Goal: Information Seeking & Learning: Learn about a topic

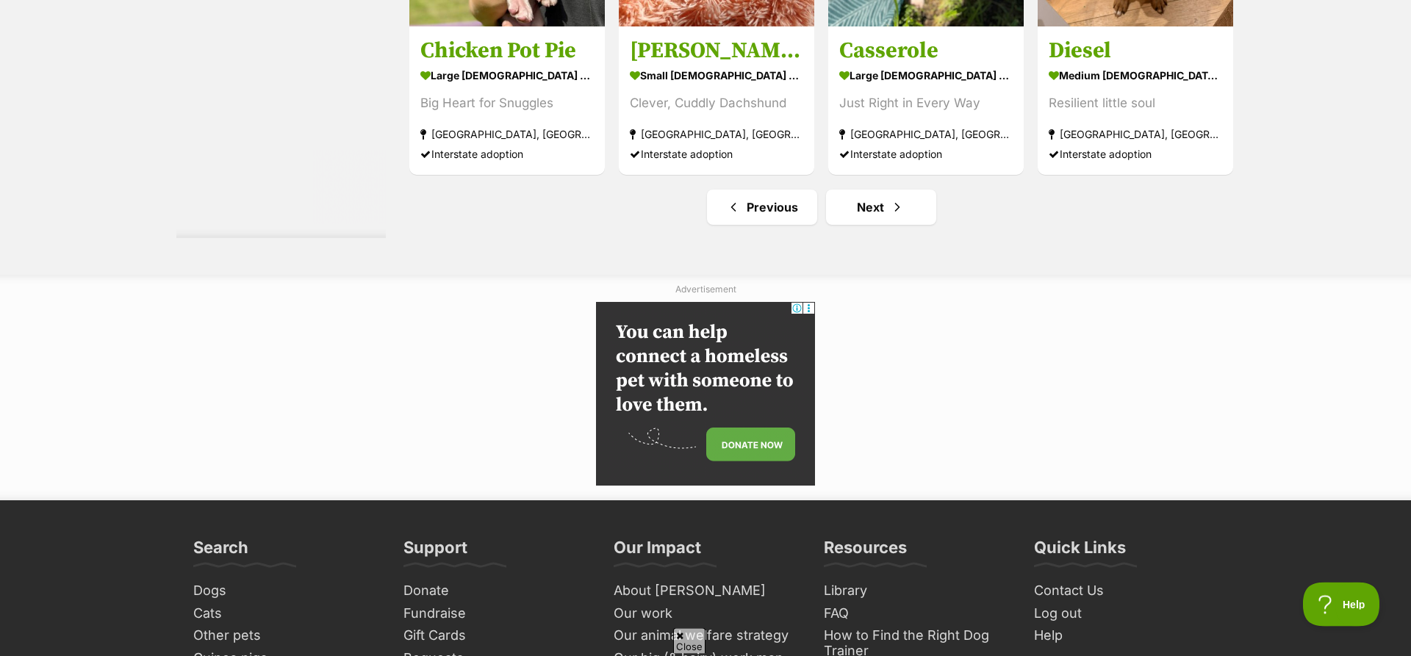
scroll to position [7331, 0]
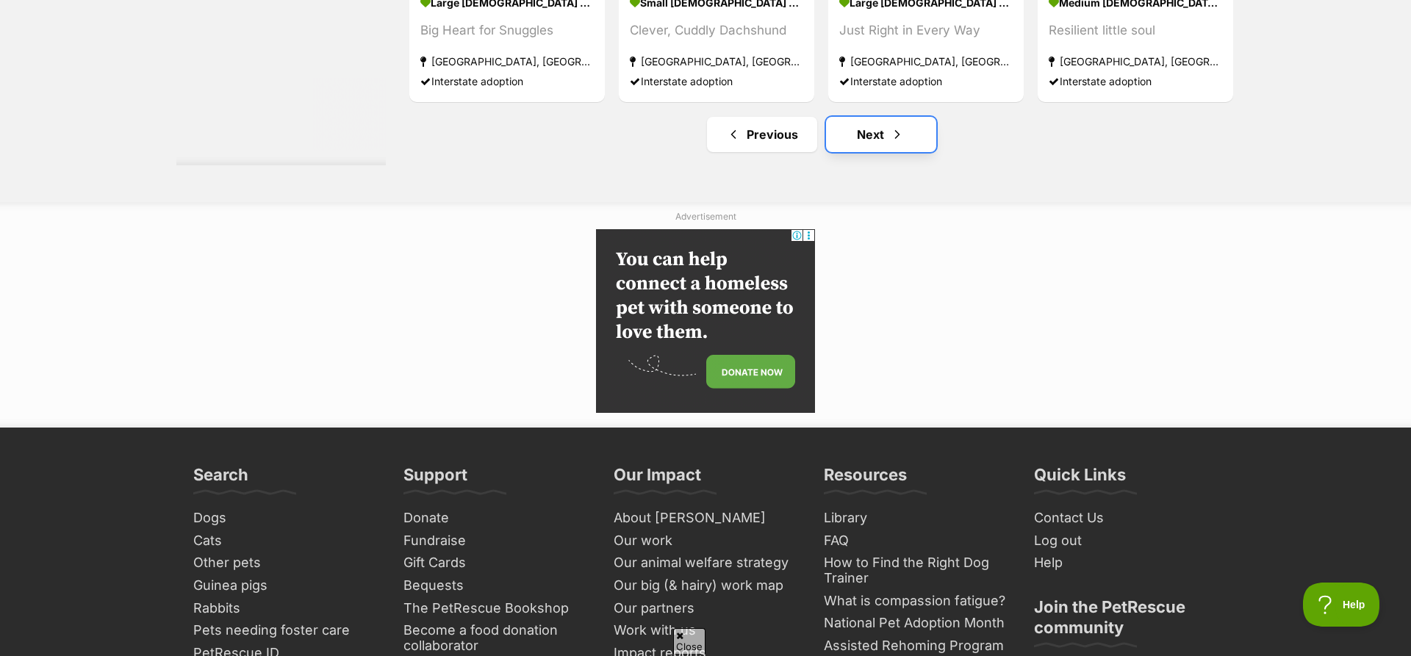
click at [877, 152] on link "Next" at bounding box center [881, 134] width 110 height 35
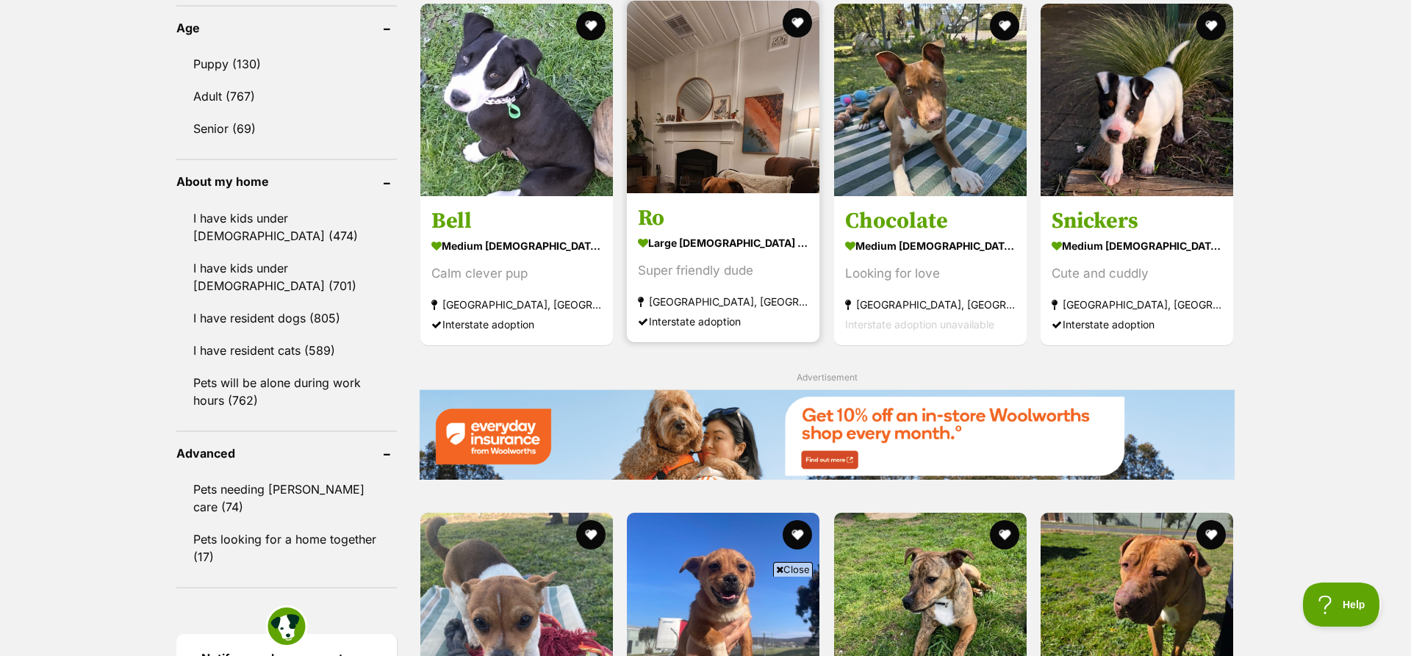
click at [764, 107] on img at bounding box center [723, 97] width 193 height 193
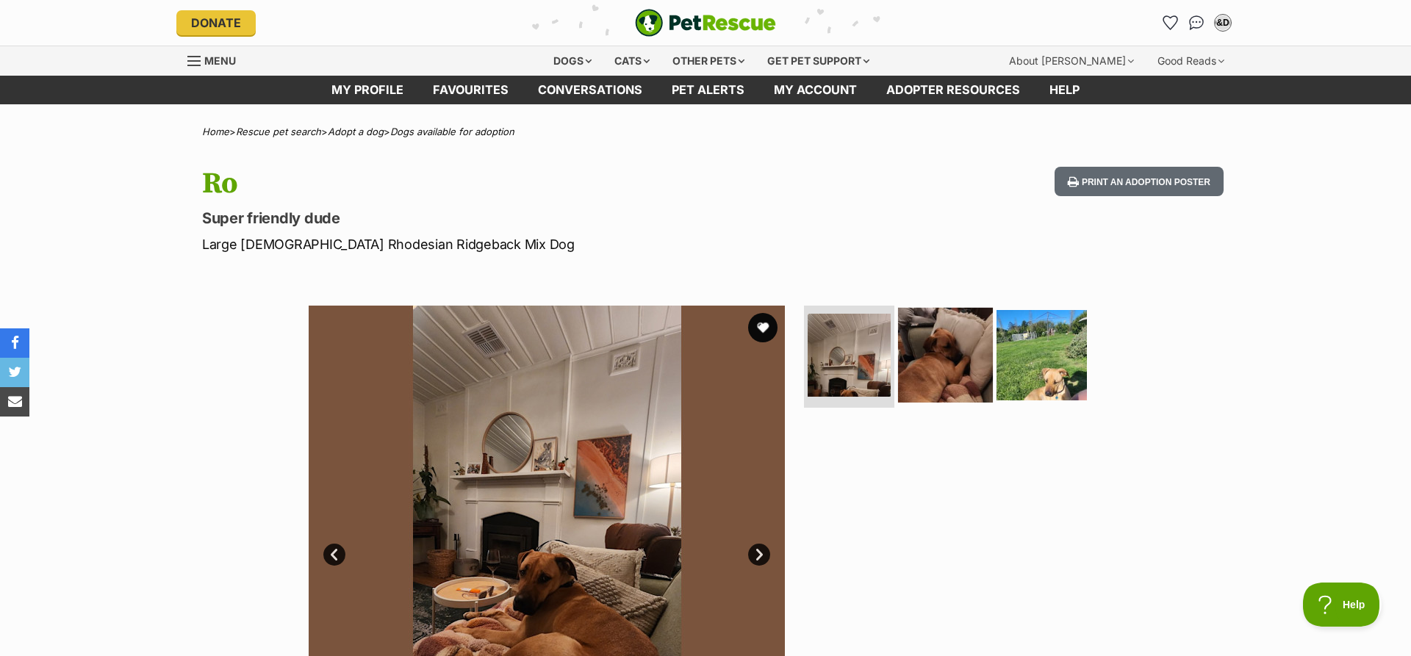
click at [955, 352] on img at bounding box center [945, 354] width 95 height 95
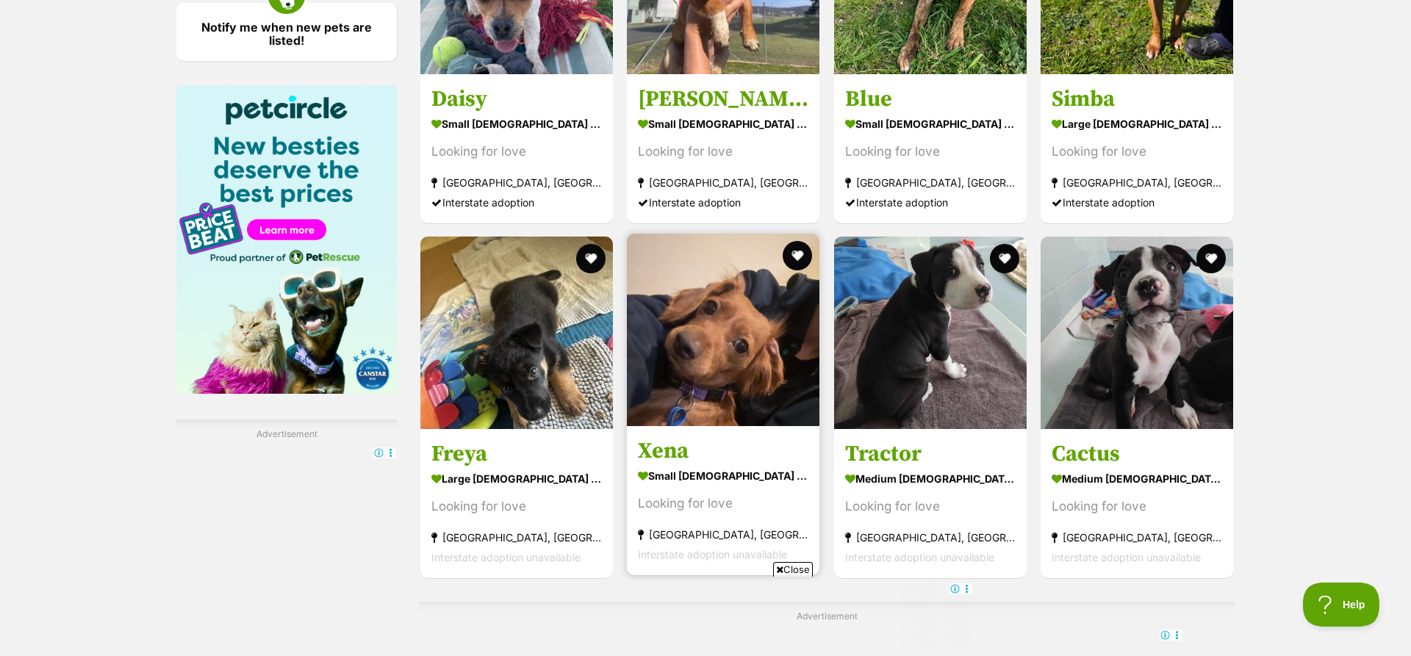
click at [750, 373] on img at bounding box center [723, 330] width 193 height 193
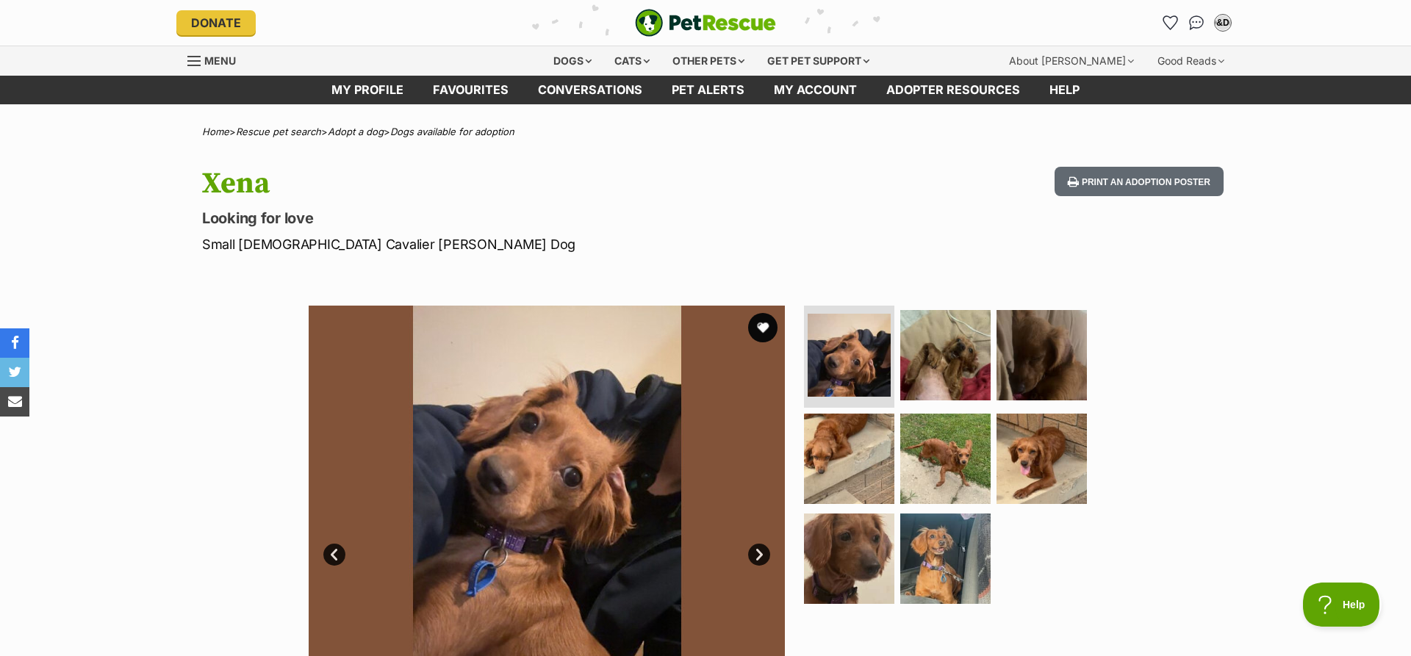
click at [755, 554] on link "Next" at bounding box center [759, 555] width 22 height 22
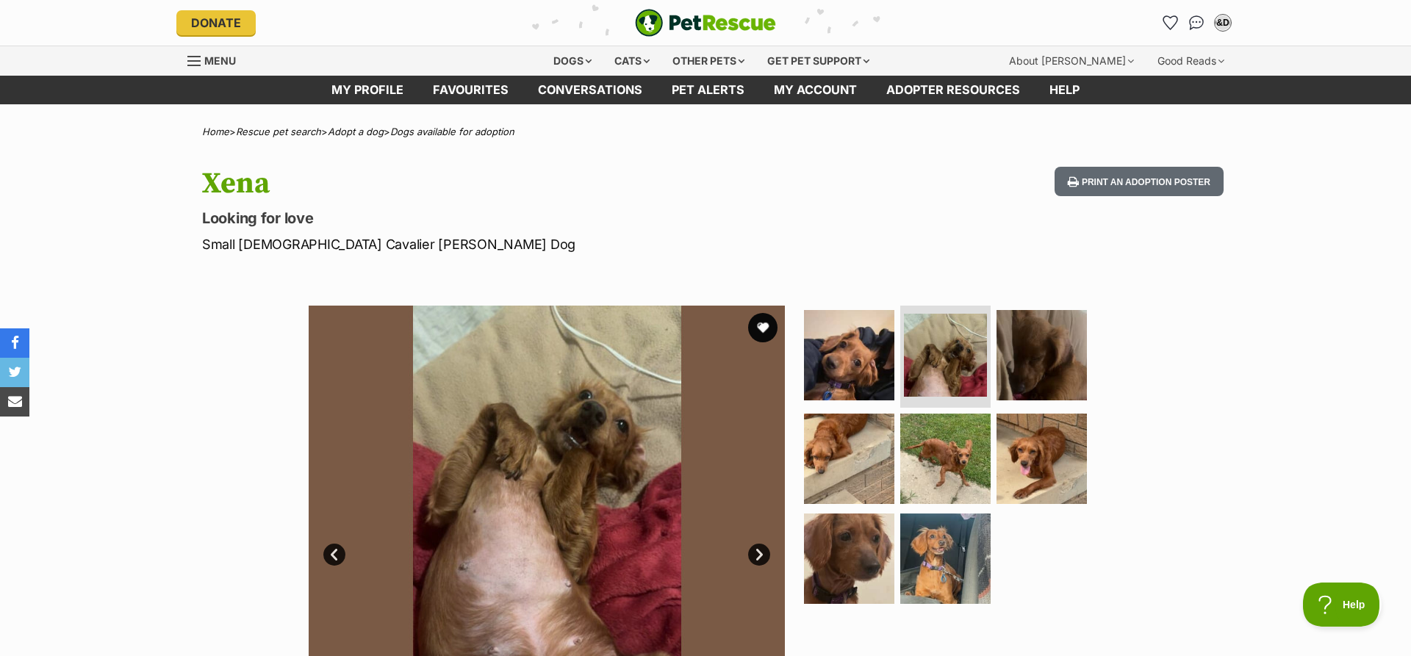
click at [755, 554] on link "Next" at bounding box center [759, 555] width 22 height 22
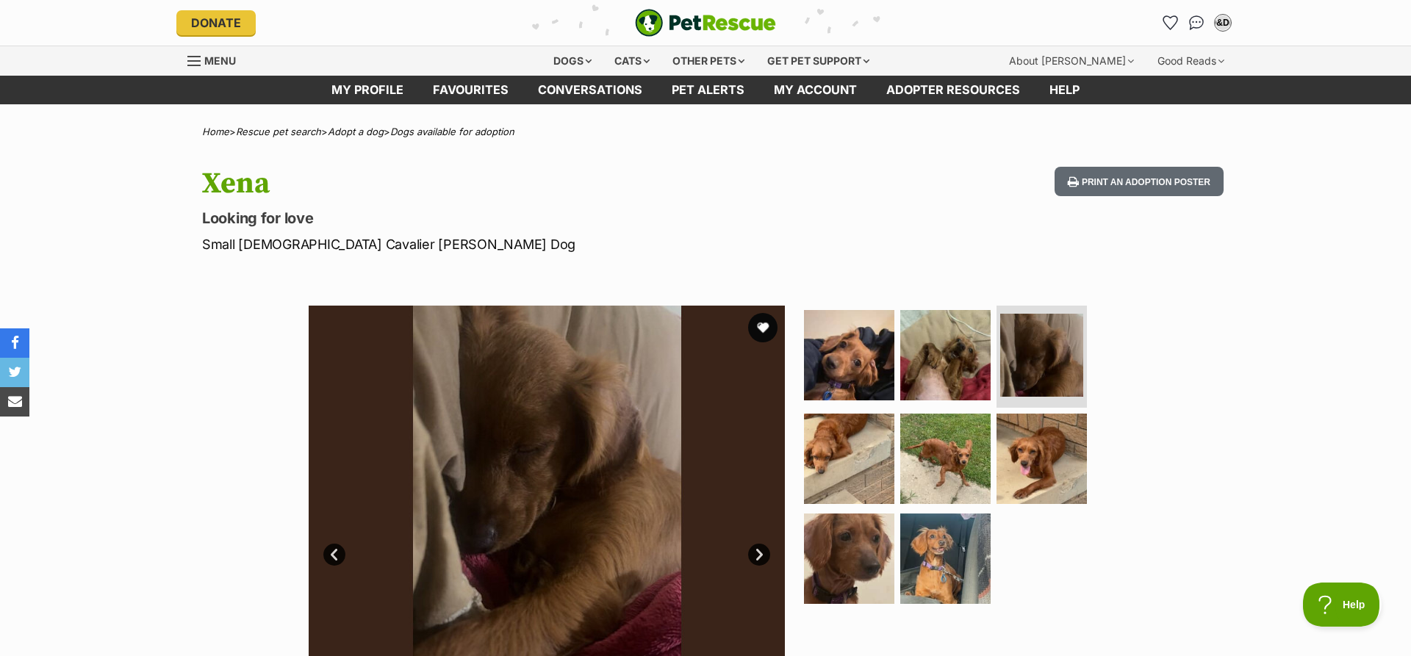
click at [755, 554] on link "Next" at bounding box center [759, 555] width 22 height 22
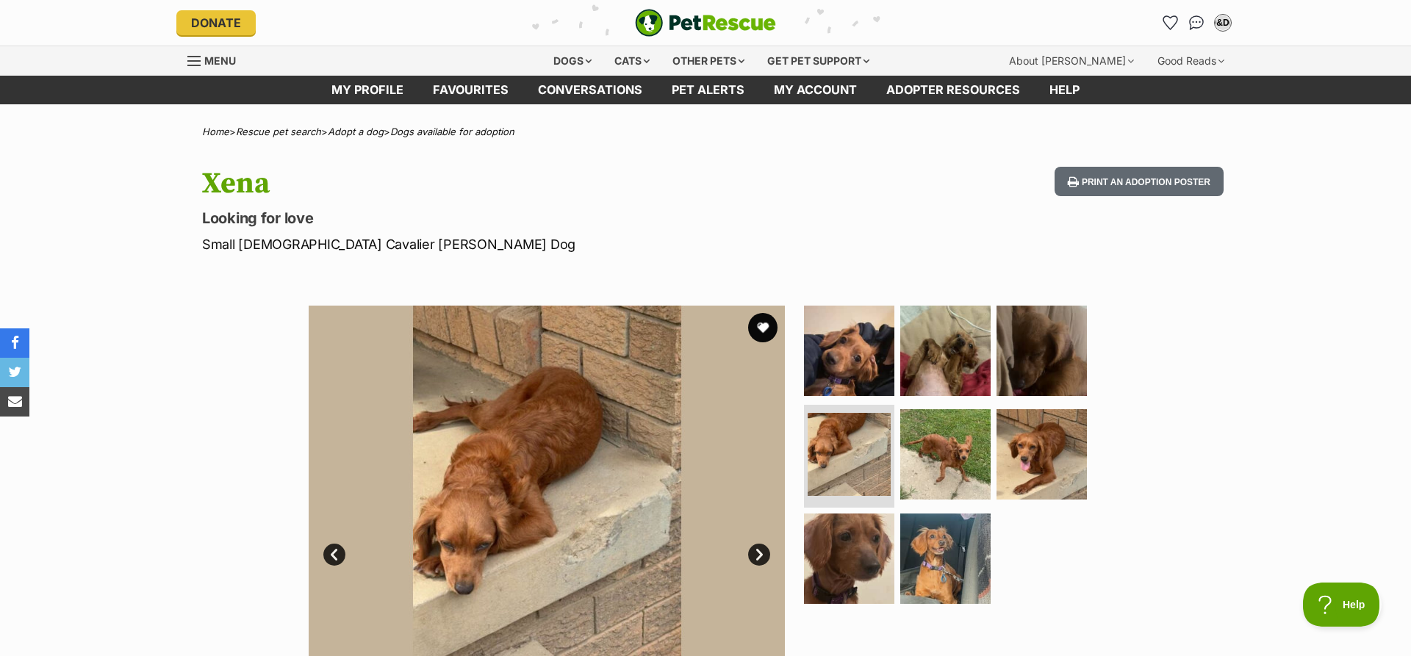
click at [755, 554] on link "Next" at bounding box center [759, 555] width 22 height 22
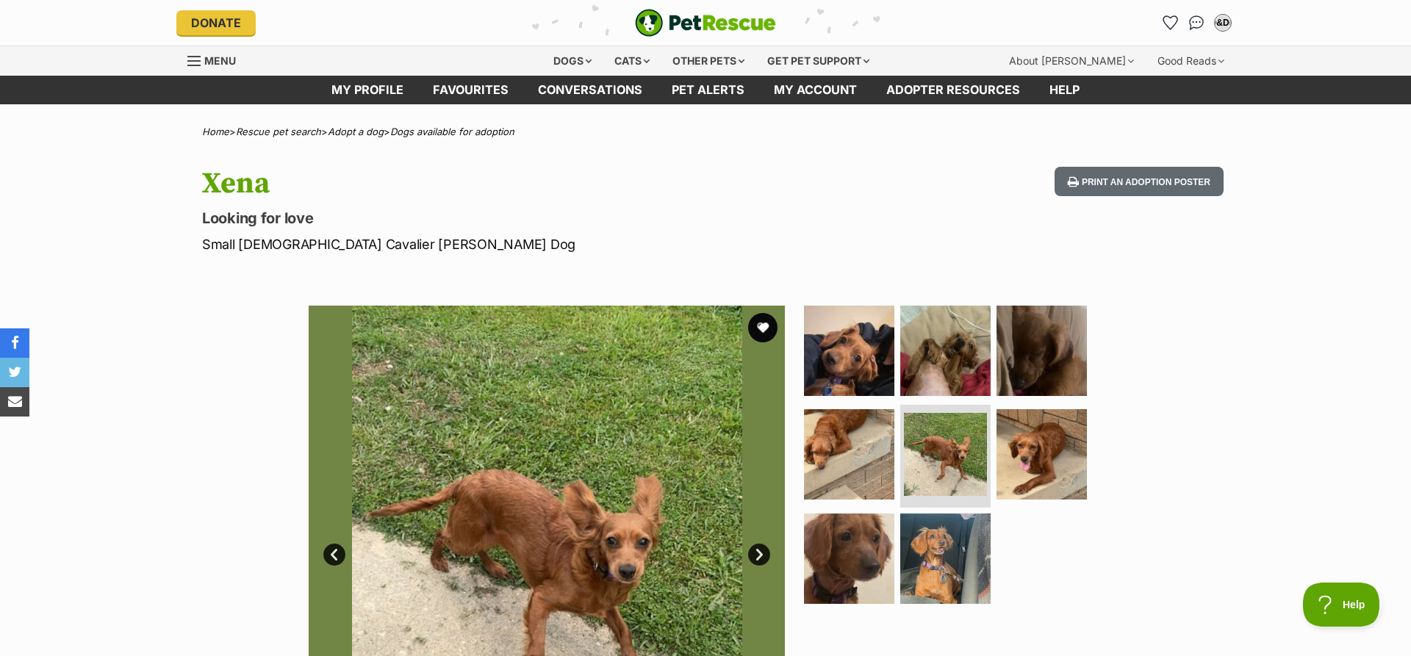
click at [755, 554] on link "Next" at bounding box center [759, 555] width 22 height 22
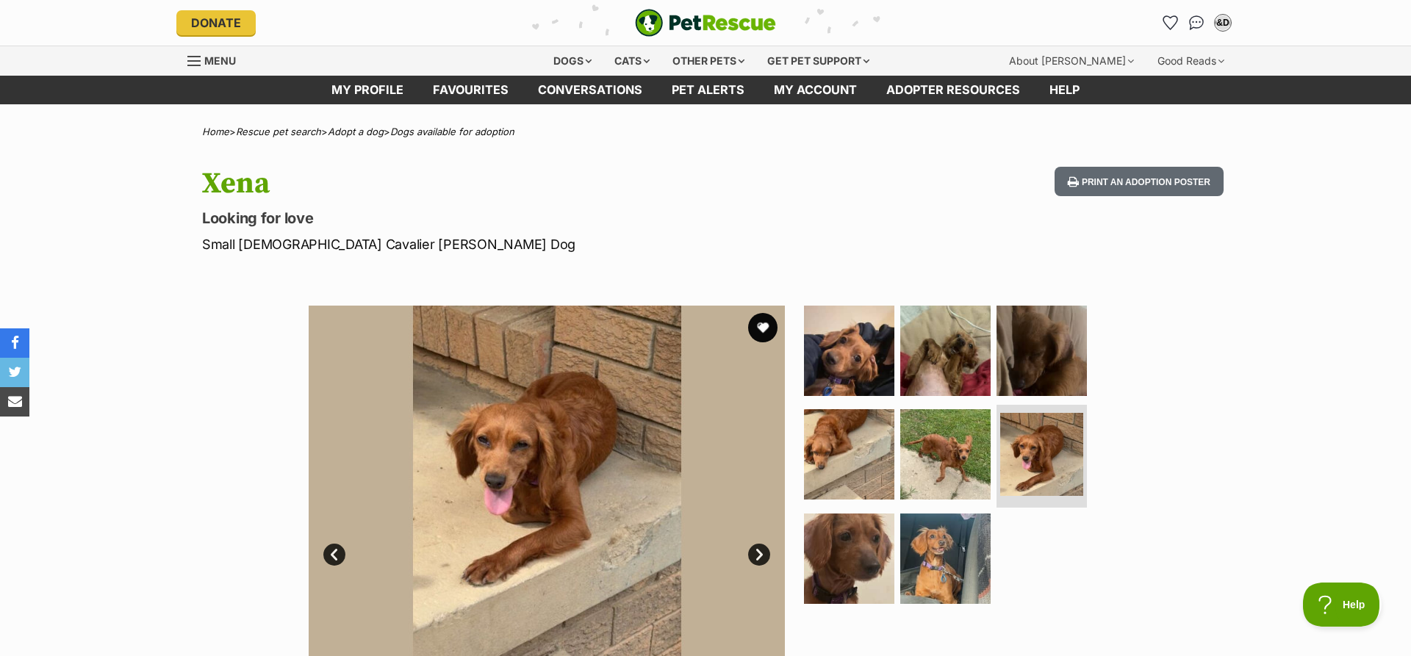
click at [755, 554] on link "Next" at bounding box center [759, 555] width 22 height 22
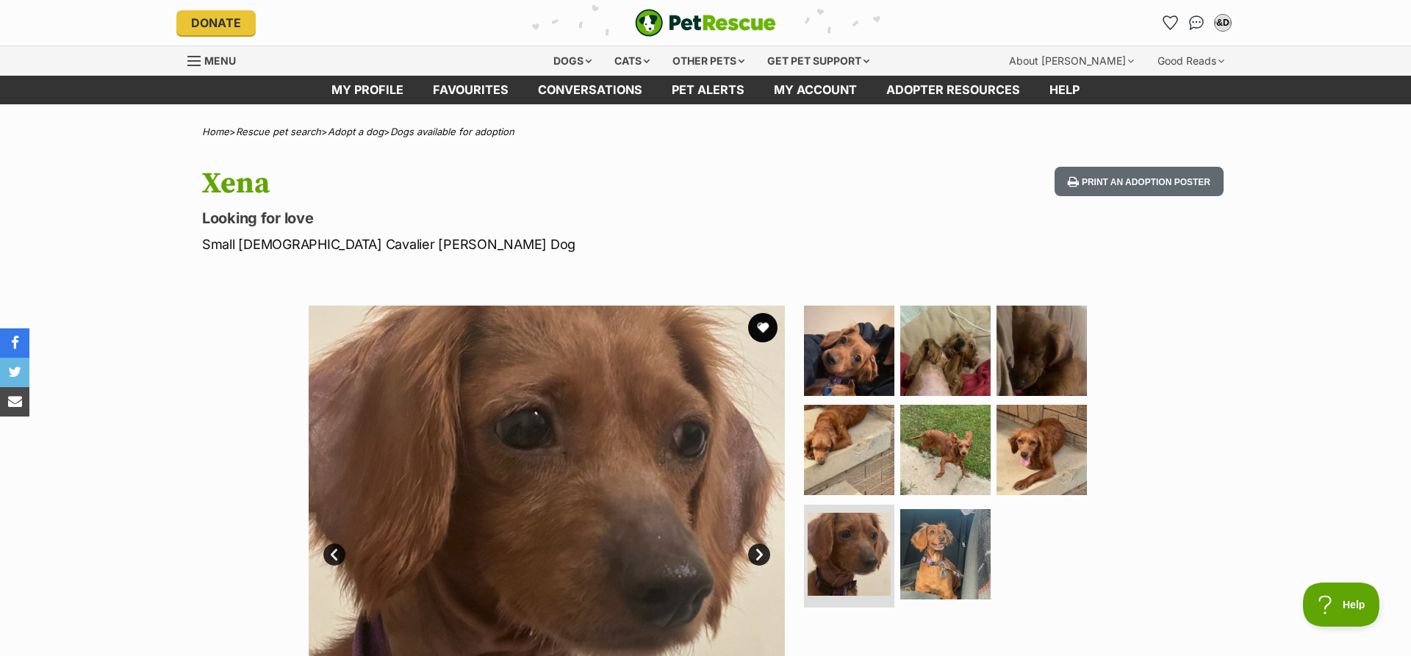
click at [755, 554] on link "Next" at bounding box center [759, 555] width 22 height 22
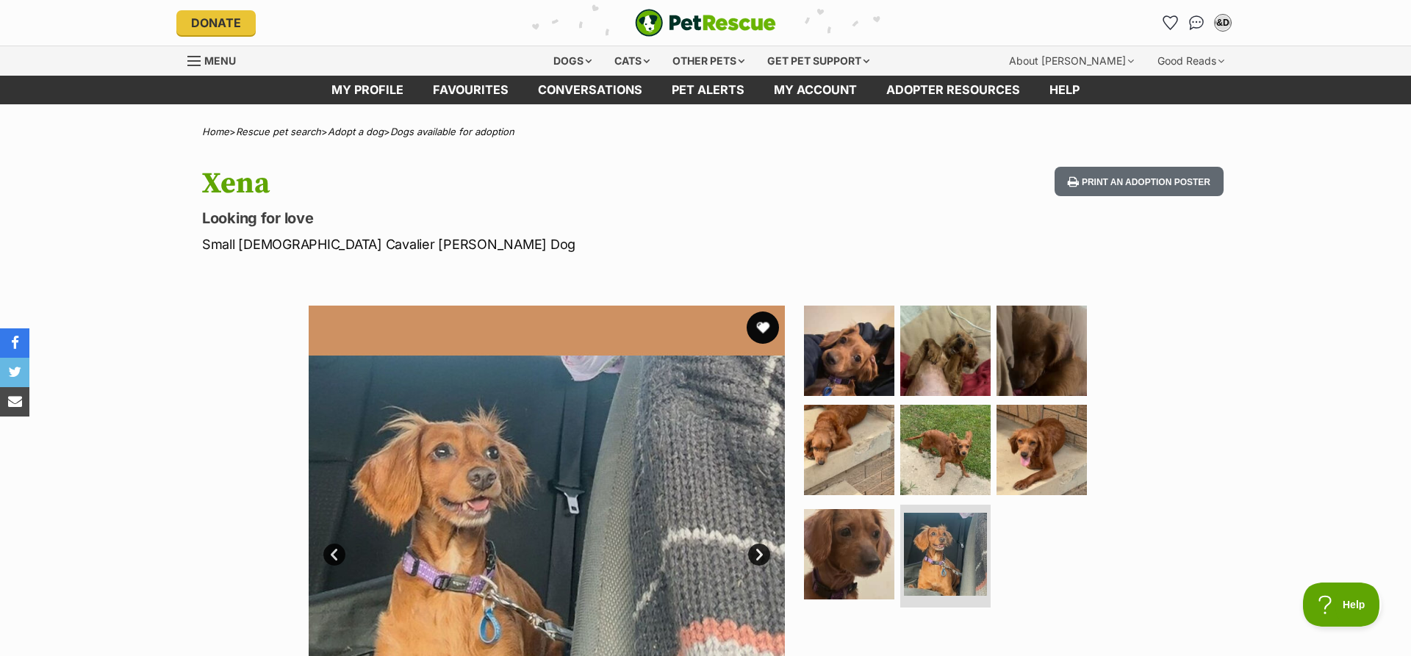
click at [769, 329] on button "favourite" at bounding box center [763, 328] width 32 height 32
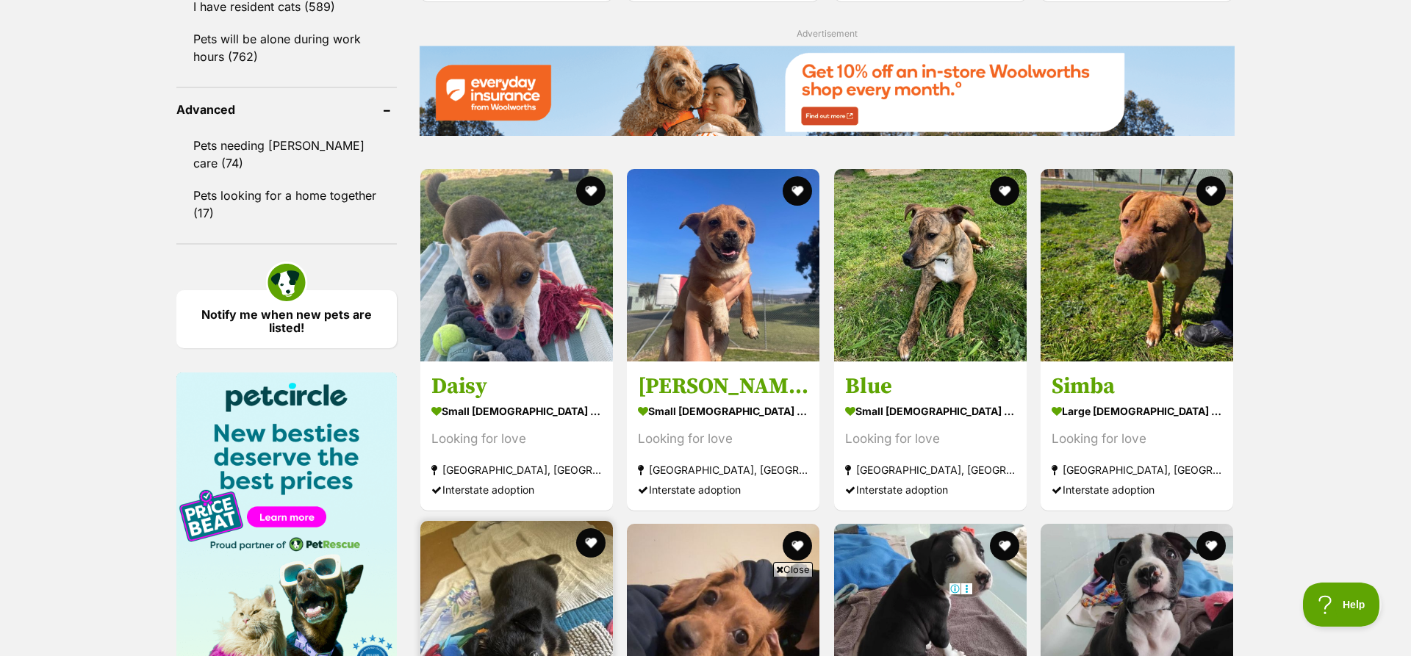
click at [540, 521] on img at bounding box center [516, 617] width 193 height 193
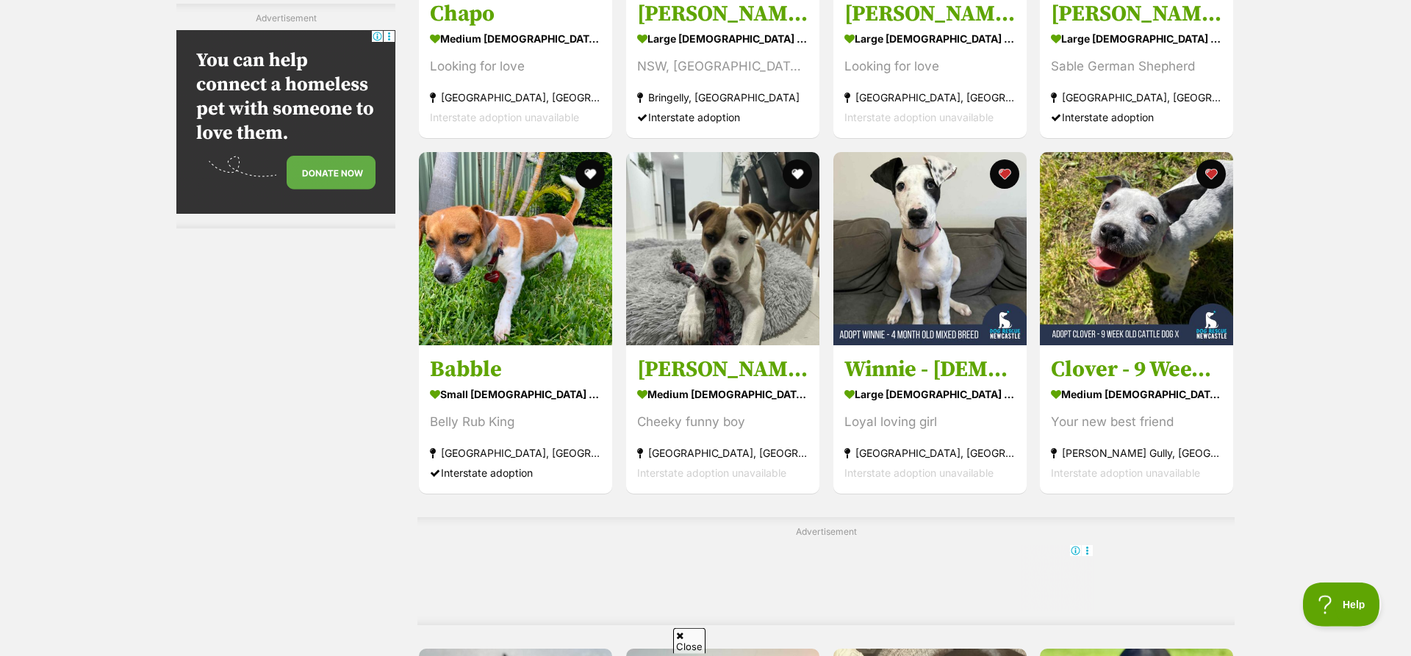
scroll to position [6278, 0]
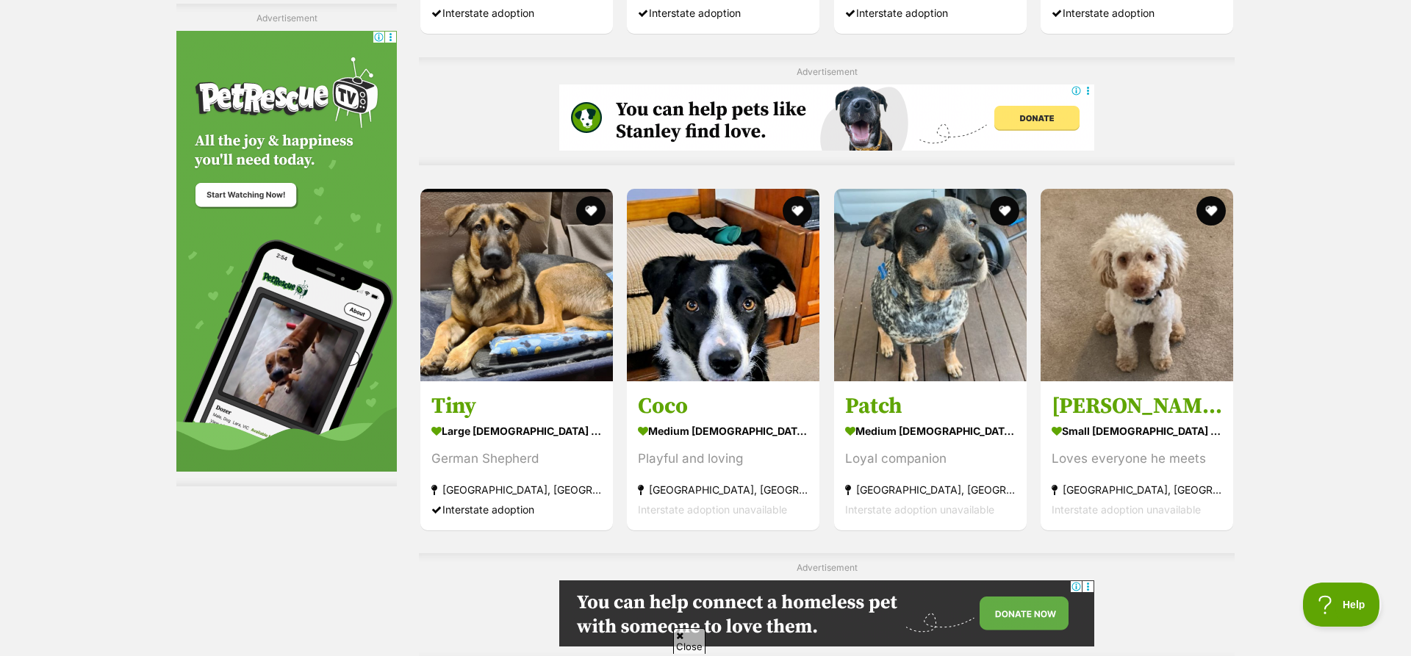
scroll to position [4050, 0]
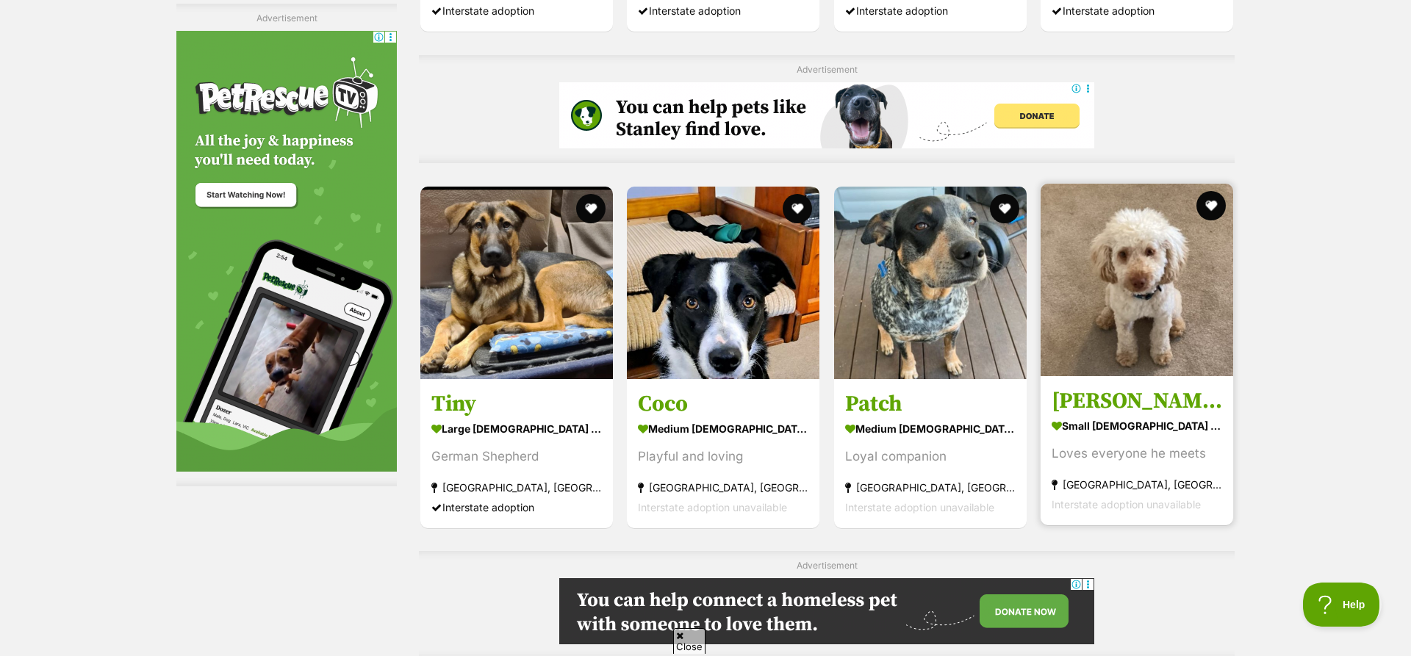
click at [1144, 280] on img at bounding box center [1137, 280] width 193 height 193
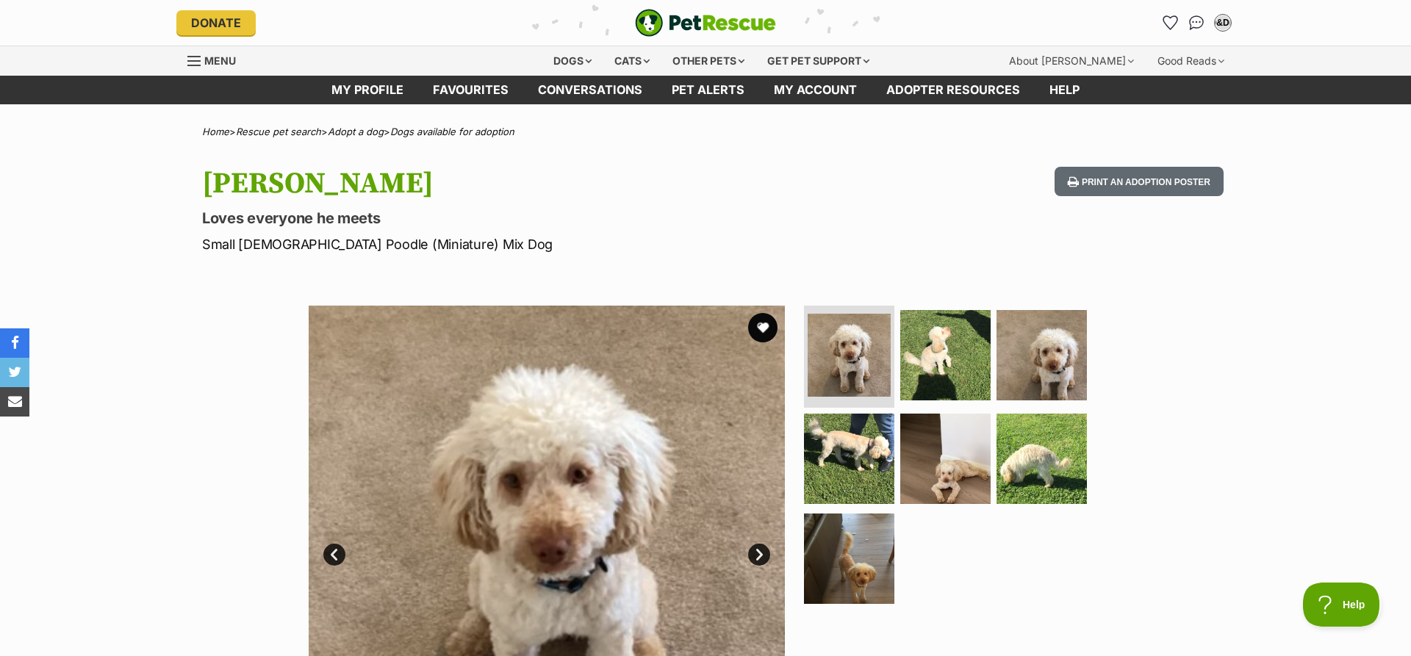
click at [760, 556] on link "Next" at bounding box center [759, 555] width 22 height 22
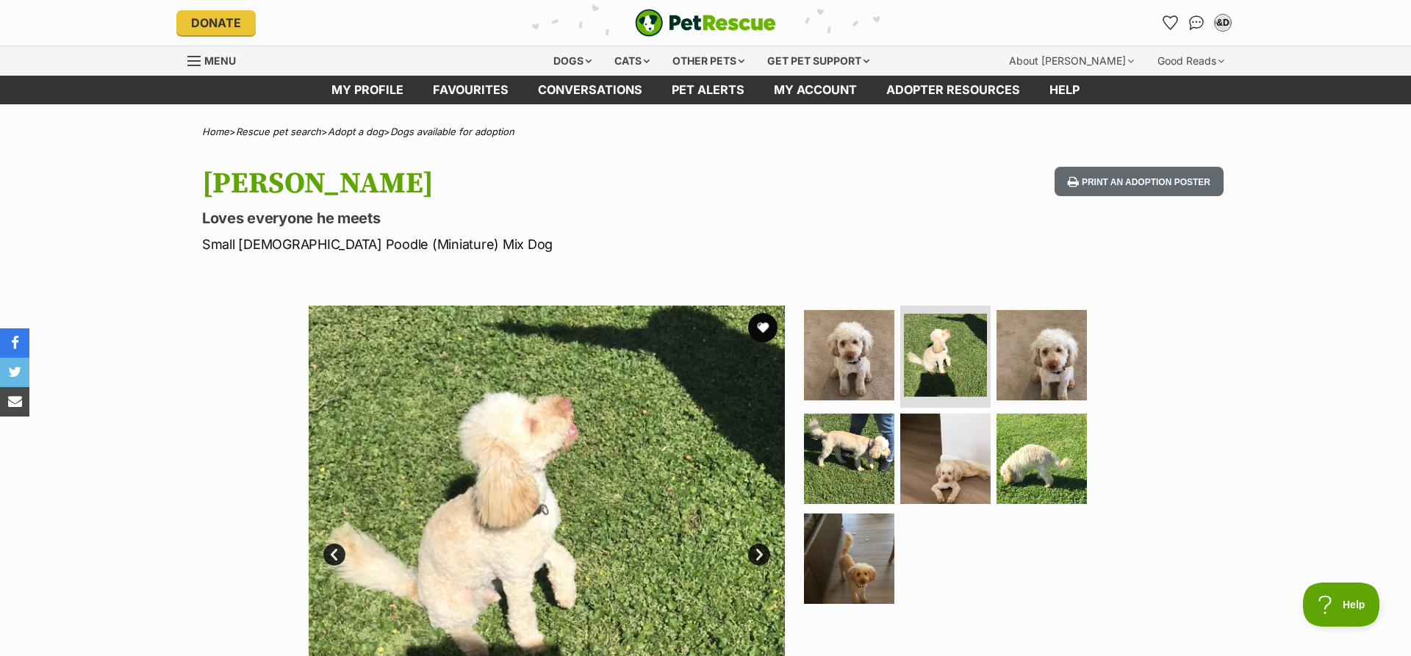
click at [760, 556] on link "Next" at bounding box center [759, 555] width 22 height 22
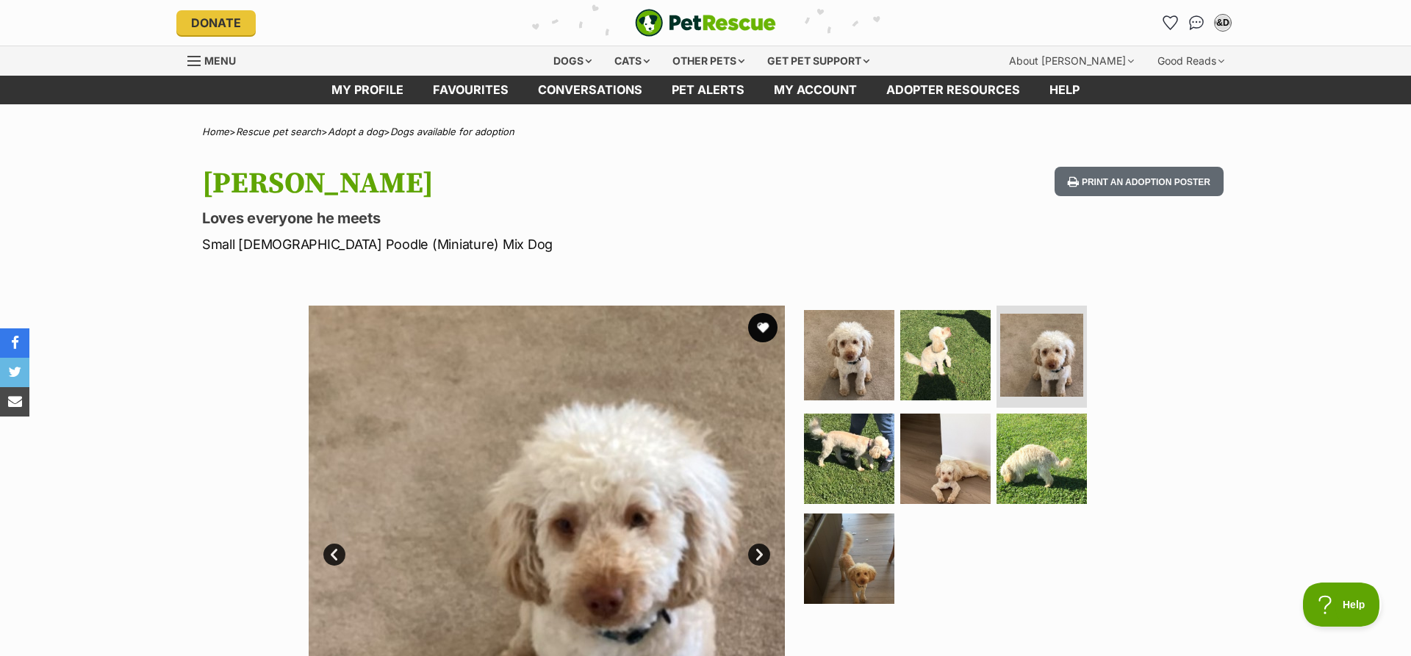
click at [760, 556] on link "Next" at bounding box center [759, 555] width 22 height 22
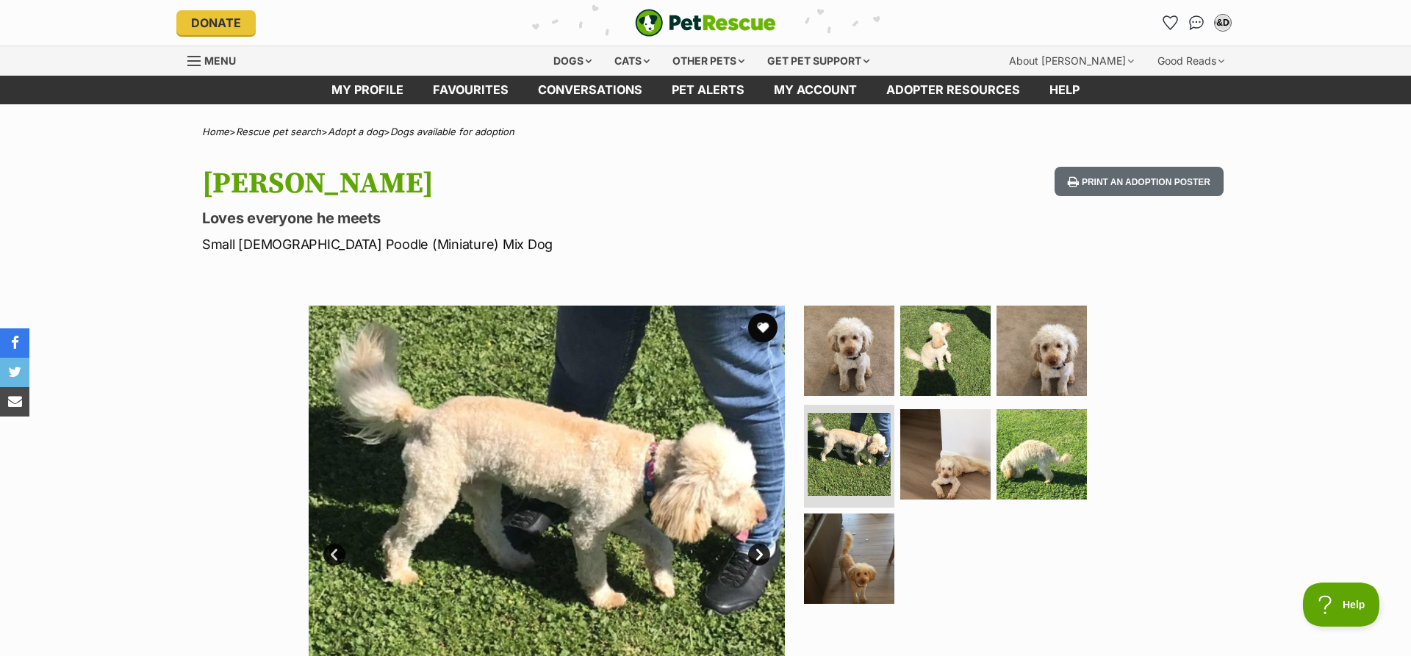
click at [760, 556] on link "Next" at bounding box center [759, 555] width 22 height 22
